Goal: Find specific page/section: Find specific page/section

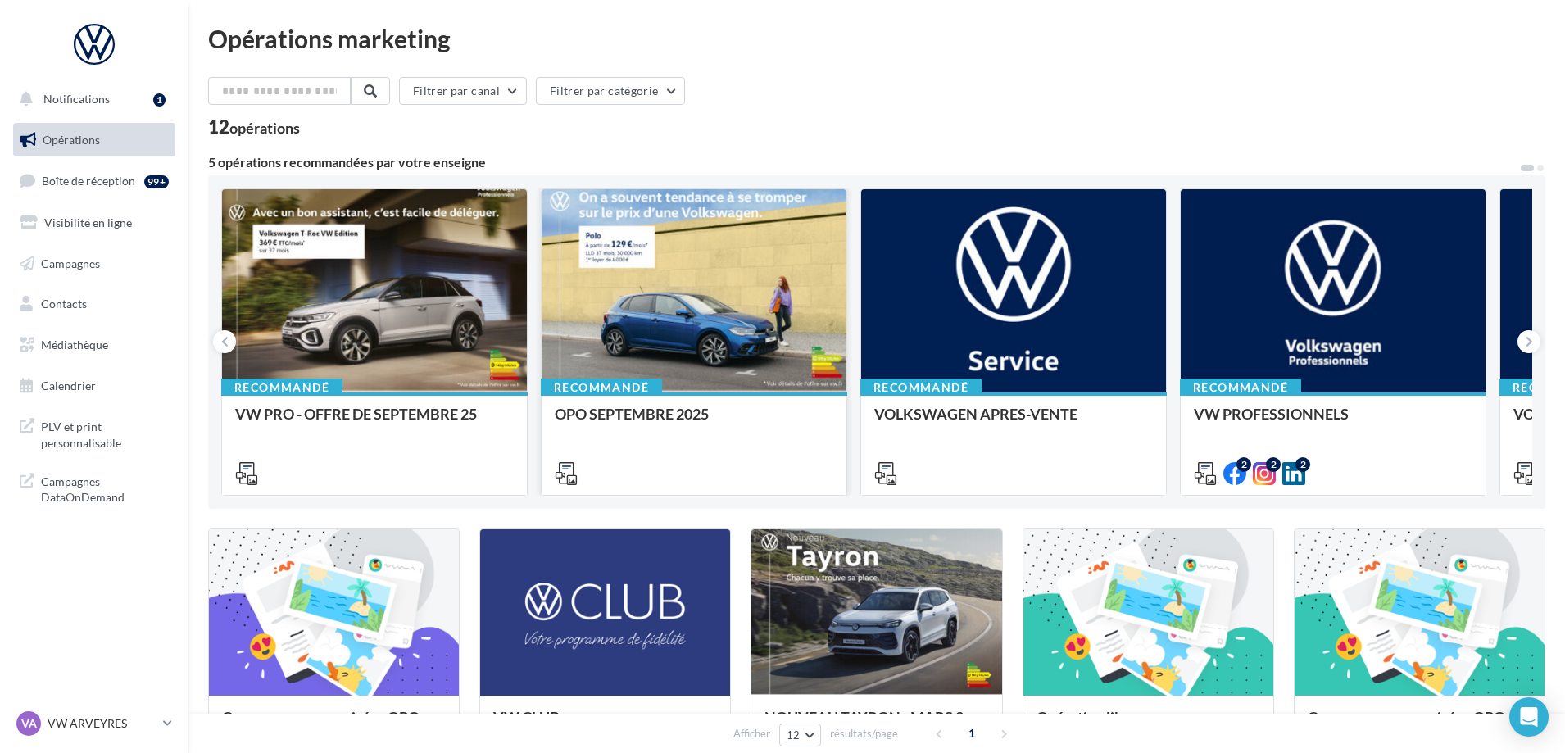
click at [688, 299] on div at bounding box center [693, 291] width 305 height 205
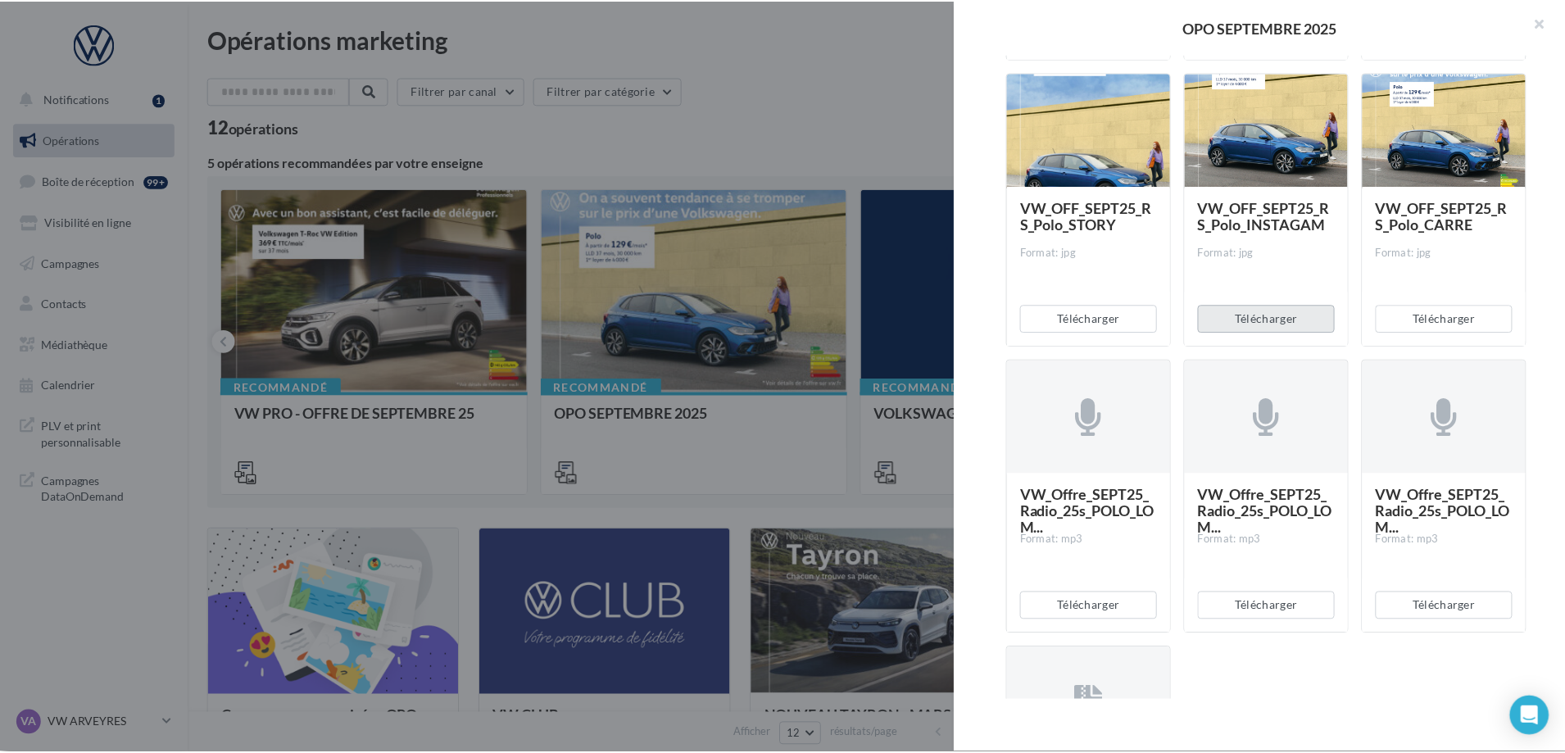
scroll to position [3102, 0]
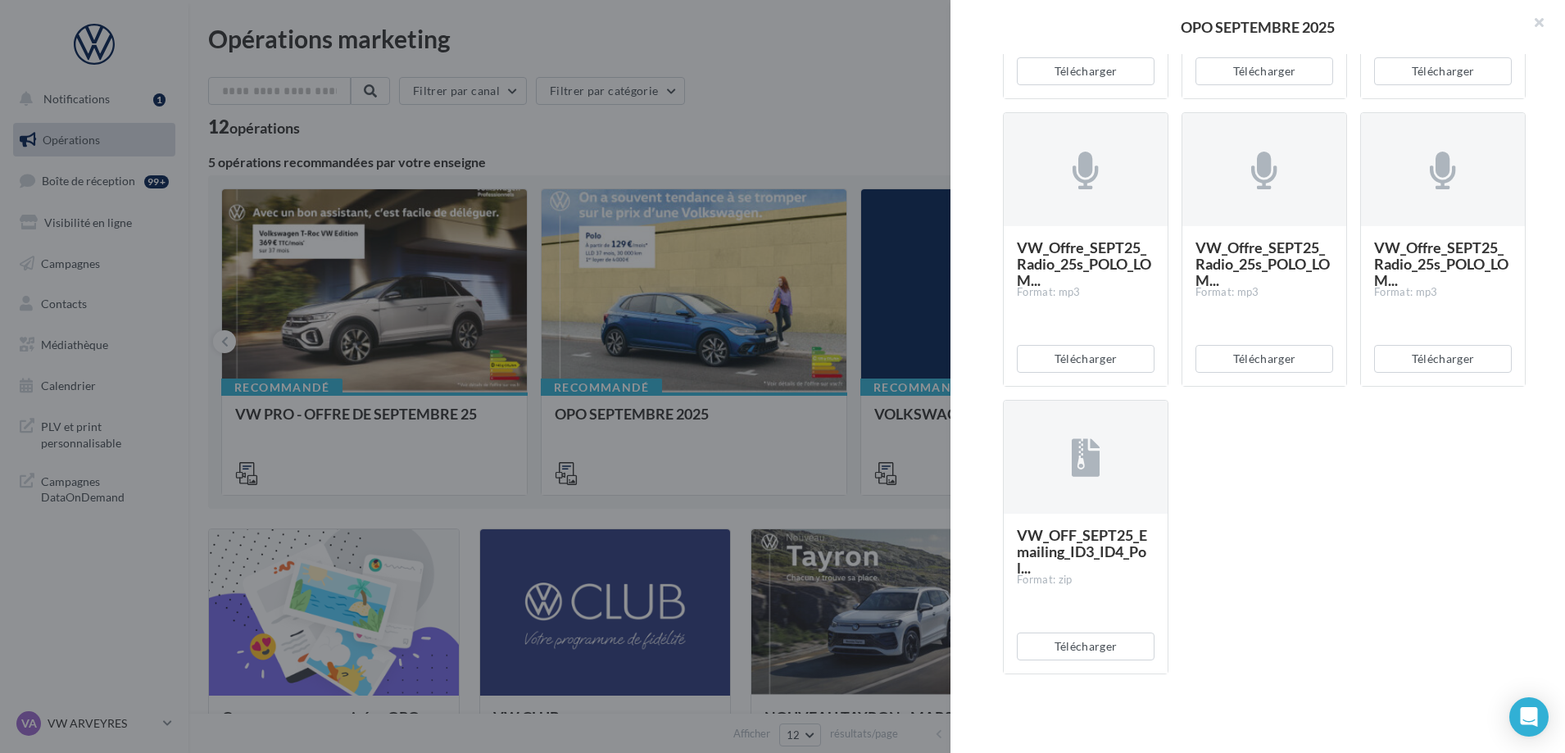
click at [792, 391] on div at bounding box center [782, 376] width 1565 height 753
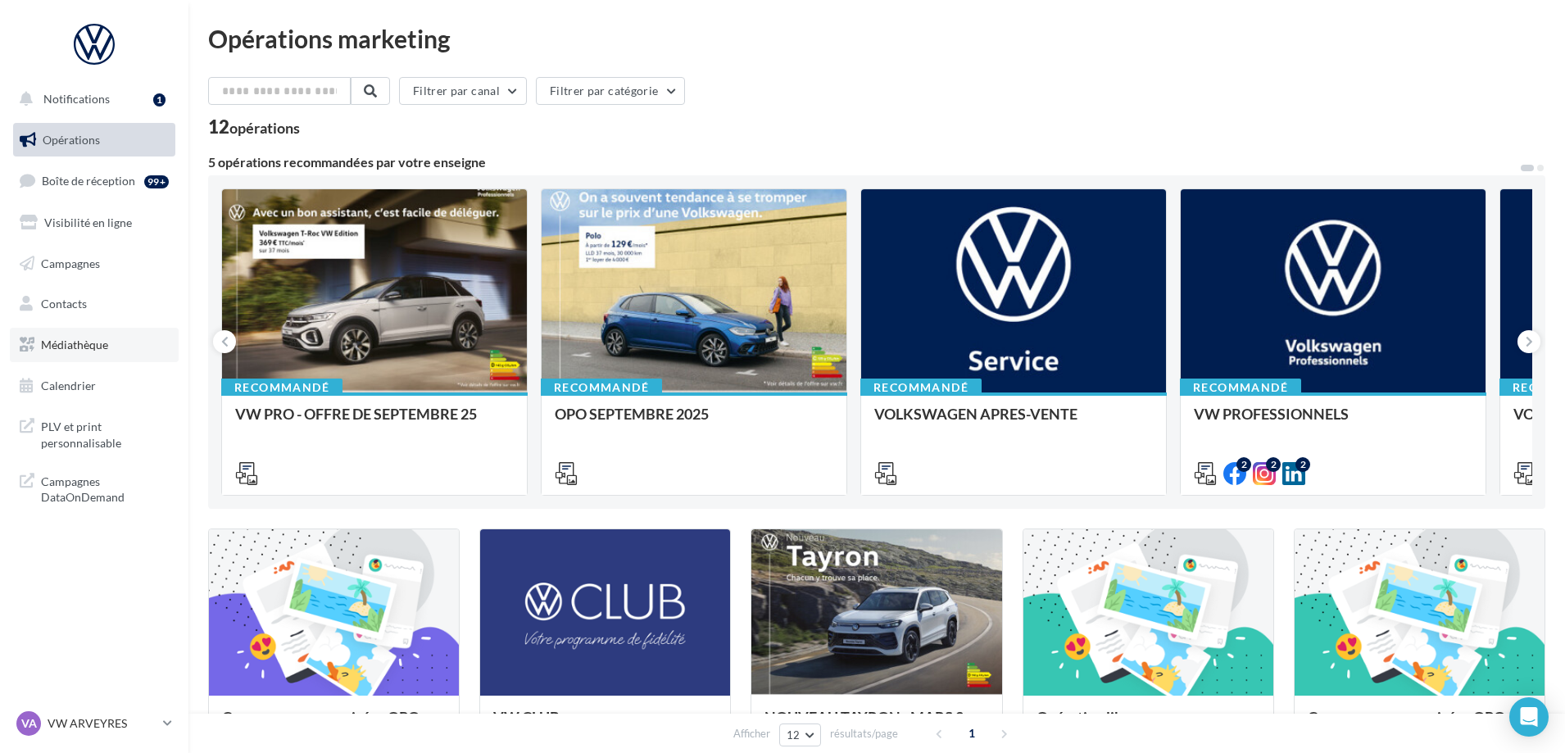
click at [87, 342] on span "Médiathèque" at bounding box center [74, 345] width 67 height 14
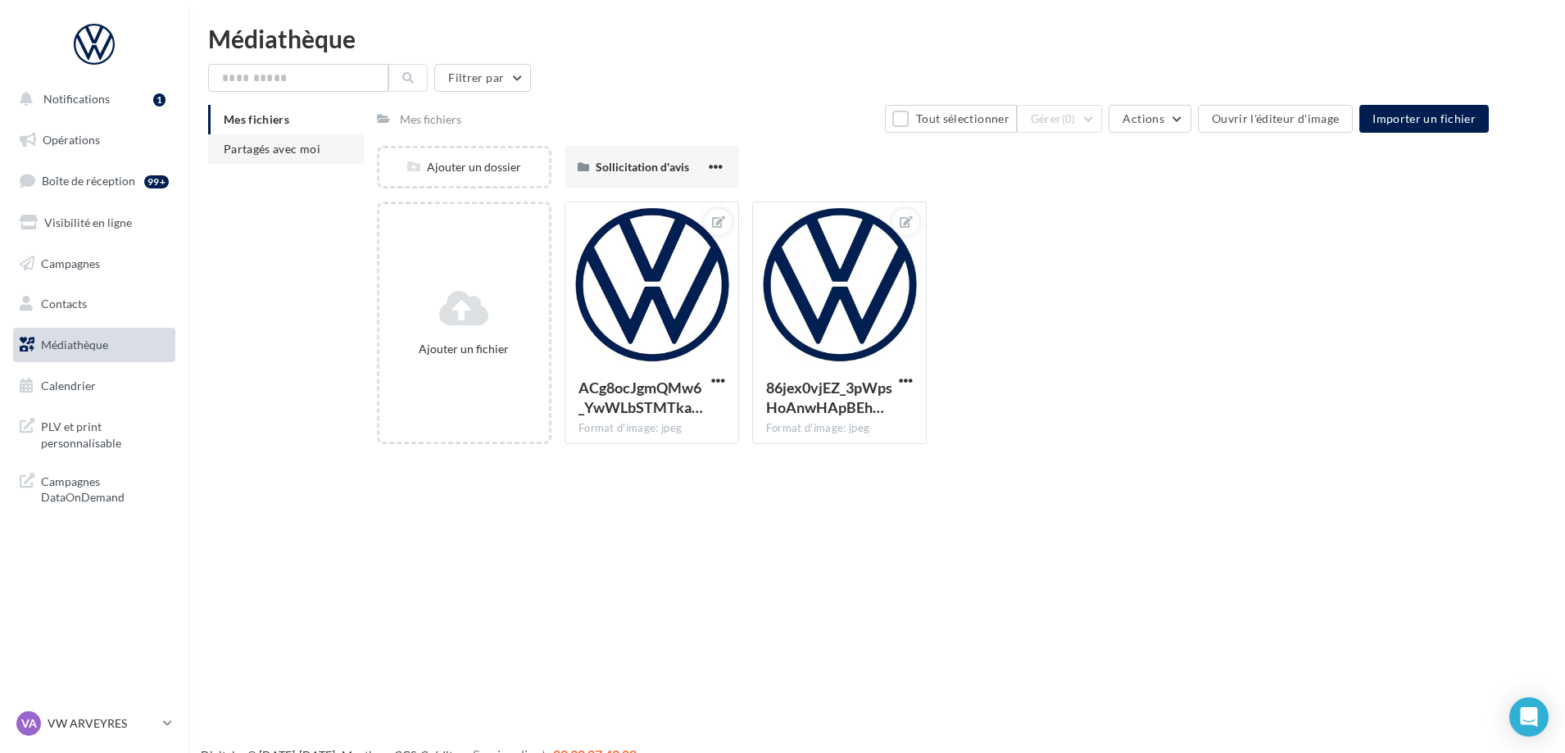
click at [250, 143] on span "Partagés avec moi" at bounding box center [272, 149] width 97 height 14
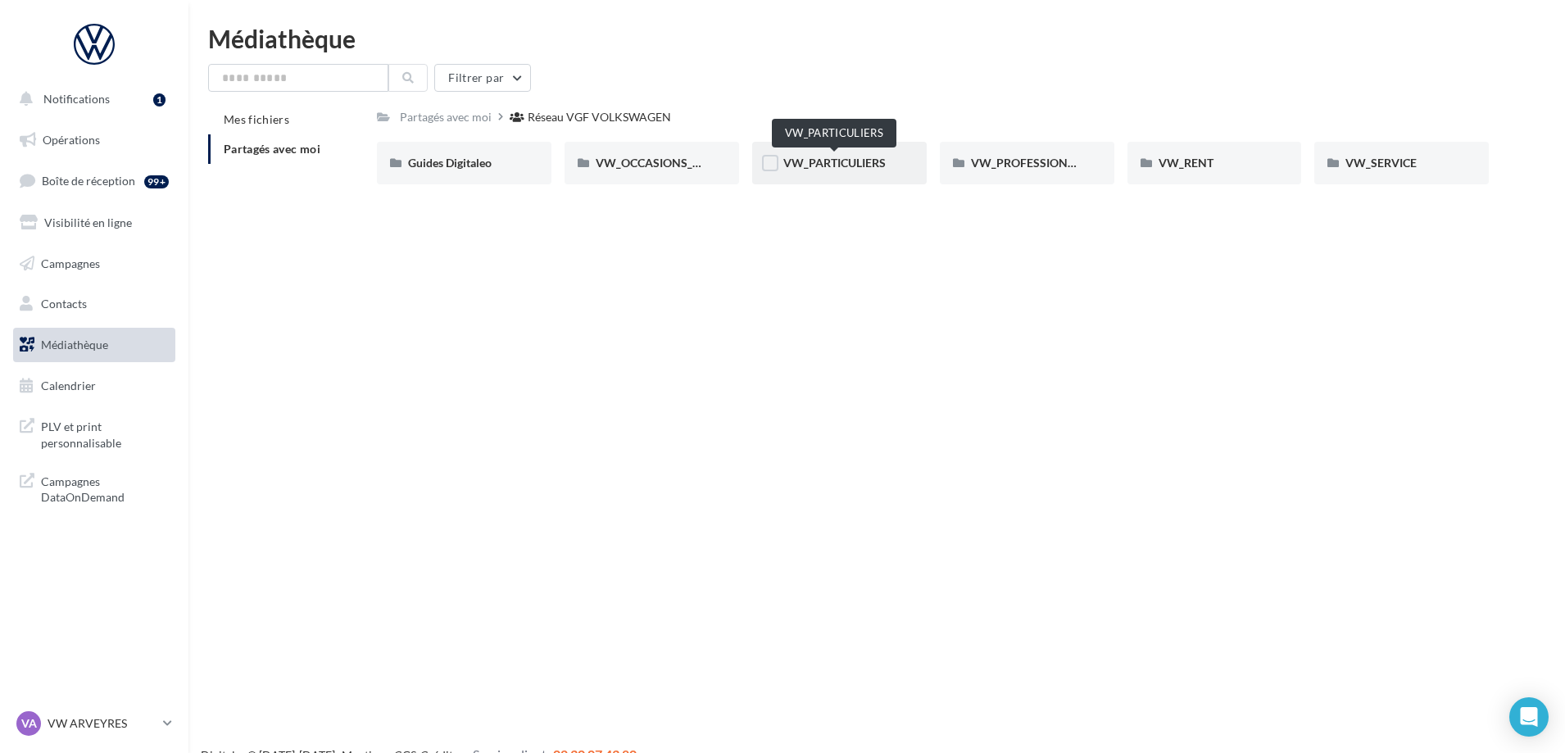
click at [827, 158] on span "VW_PARTICULIERS" at bounding box center [834, 163] width 102 height 14
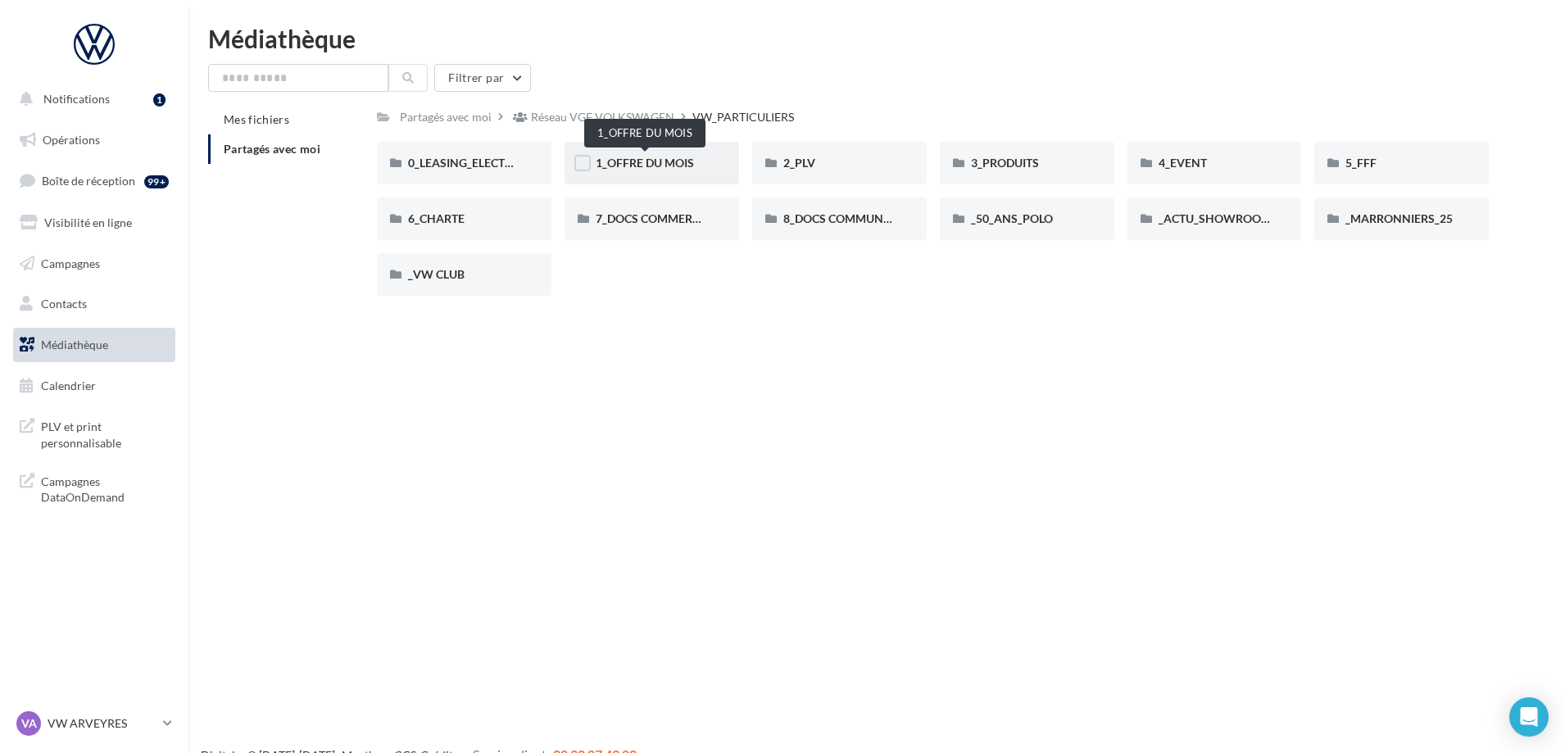
click at [669, 161] on span "1_OFFRE DU MOIS" at bounding box center [645, 163] width 98 height 14
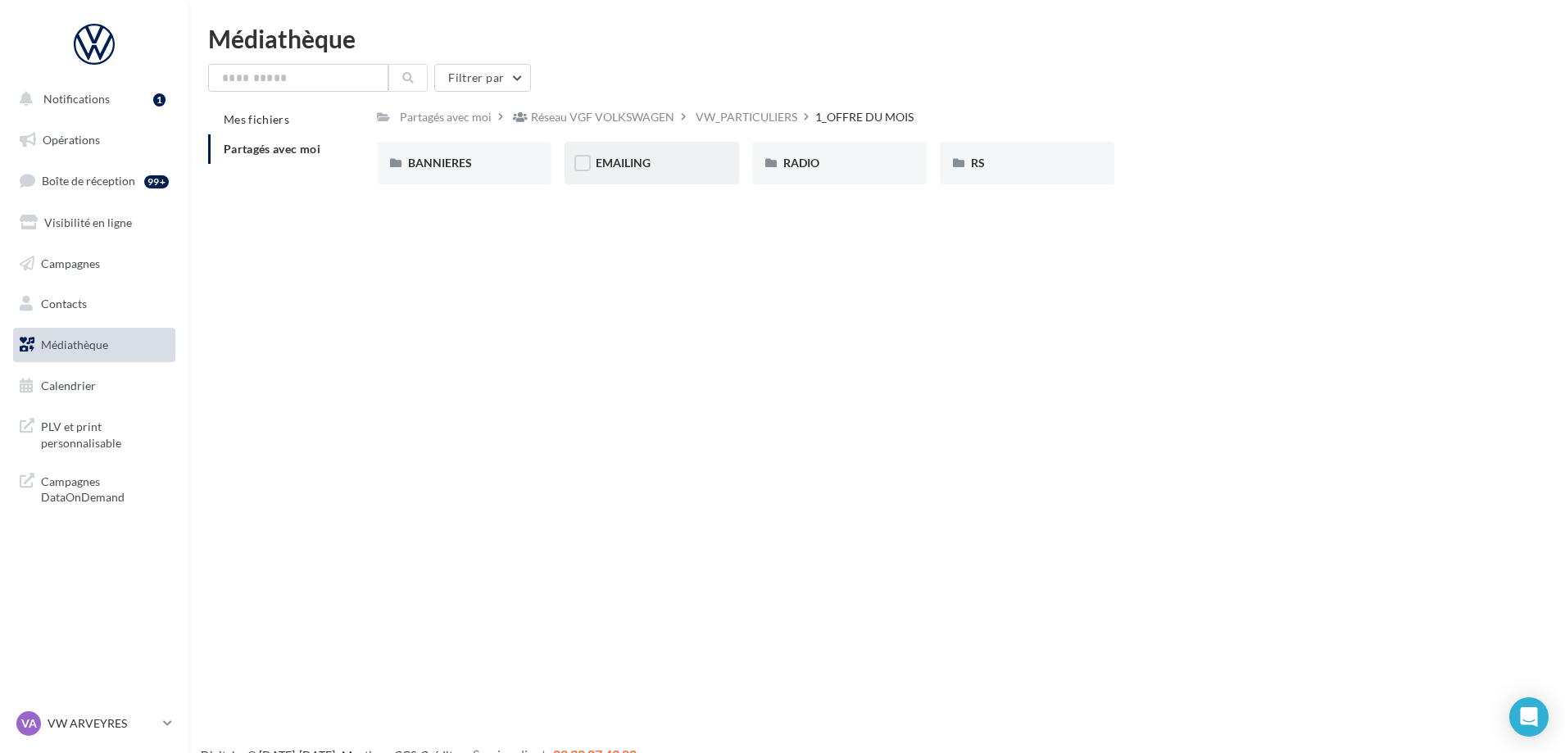
click at [659, 163] on div "EMAILING" at bounding box center [652, 163] width 112 height 16
